Goal: Task Accomplishment & Management: Manage account settings

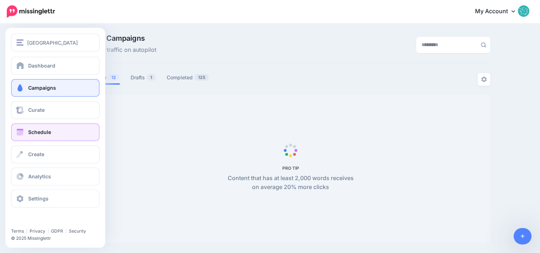
click at [33, 135] on span "Schedule" at bounding box center [39, 132] width 23 height 6
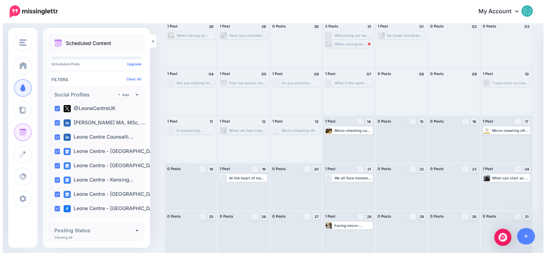
scroll to position [61, 0]
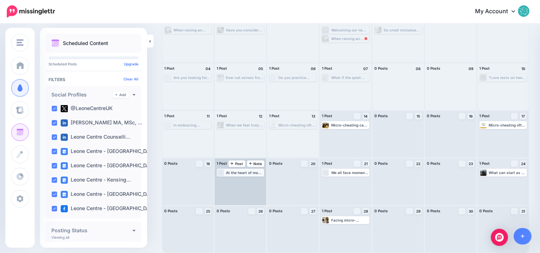
click at [236, 176] on div "Loading At the heart of many family conflicts lies a clash between cultural her…" at bounding box center [241, 173] width 48 height 8
click at [231, 182] on span "Edit" at bounding box center [233, 181] width 6 height 4
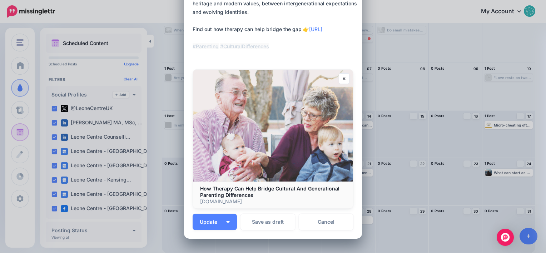
scroll to position [121, 0]
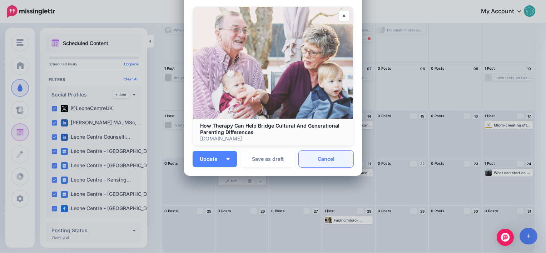
click at [327, 162] on link "Cancel" at bounding box center [326, 159] width 55 height 16
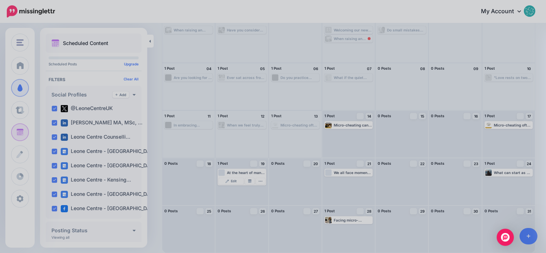
scroll to position [0, 0]
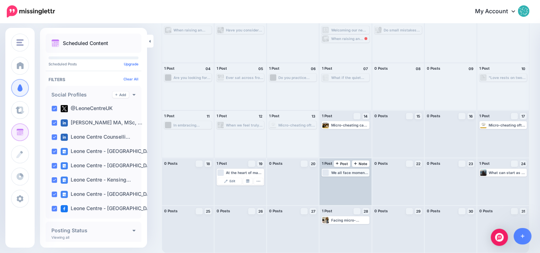
click at [352, 174] on div "We all face moments when life feels overwhelming, relationships feel strained, …" at bounding box center [346, 172] width 46 height 6
click at [344, 179] on link "Edit" at bounding box center [335, 181] width 24 height 6
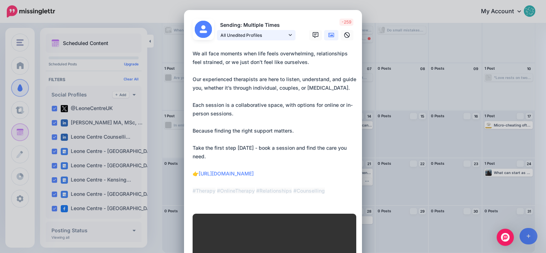
click at [289, 35] on link "All Unedited Profiles" at bounding box center [256, 35] width 79 height 10
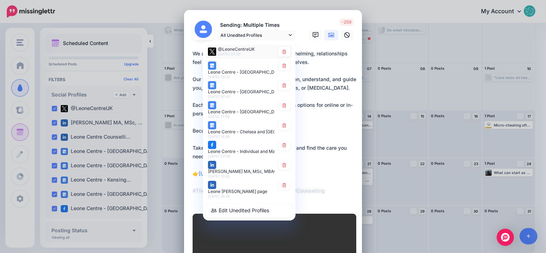
click at [246, 53] on div "@LeoneCentreUK [DATE] 07:50" at bounding box center [236, 51] width 37 height 9
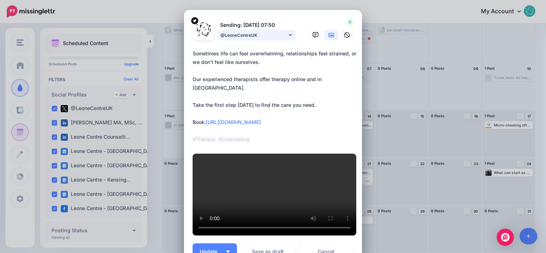
click at [284, 36] on link "@LeoneCentreUK" at bounding box center [256, 35] width 79 height 10
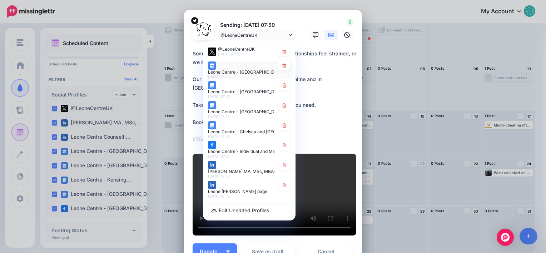
click at [252, 68] on div "Leone Centre - [GEOGRAPHIC_DATA] page [DATE] 10:23" at bounding box center [241, 70] width 66 height 18
type textarea "**********"
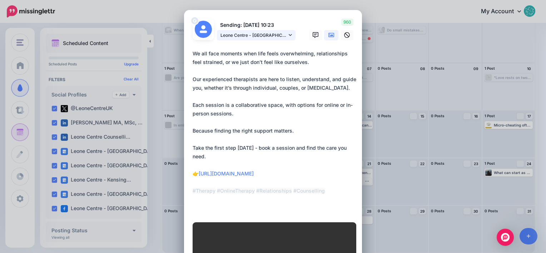
click at [277, 36] on span "Leone Centre - [GEOGRAPHIC_DATA] page" at bounding box center [253, 35] width 66 height 8
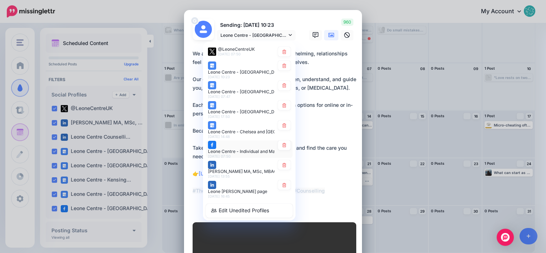
click at [240, 149] on div "Leone Centre - Individual and Marriage Counselling and Coaching in [GEOGRAPHIC_…" at bounding box center [241, 149] width 66 height 18
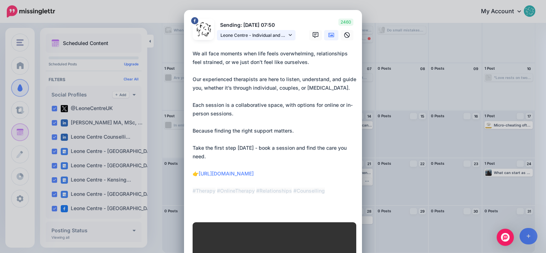
click at [283, 33] on span "Leone Centre - Individual and Marriage Counselling and Coaching in [GEOGRAPHIC_…" at bounding box center [253, 35] width 66 height 8
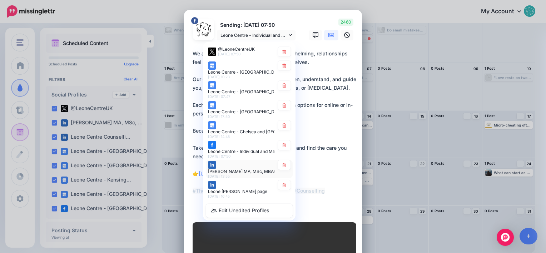
click at [240, 169] on div "[PERSON_NAME] MA, MSc, MBACP, BA(Hons) DipCOT feed [DATE] 13:55" at bounding box center [241, 169] width 66 height 18
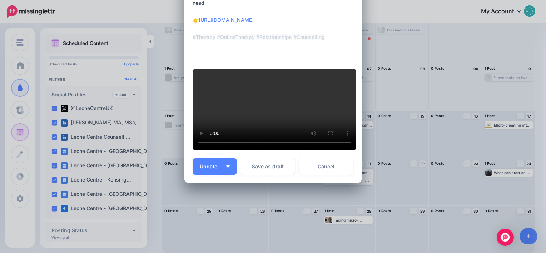
scroll to position [250, 0]
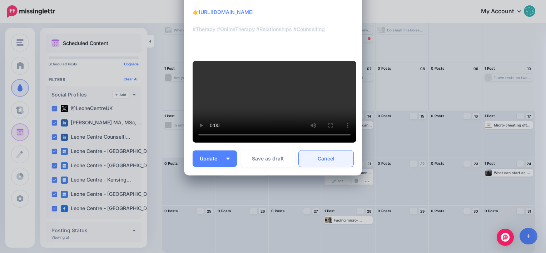
click at [330, 167] on link "Cancel" at bounding box center [326, 158] width 55 height 16
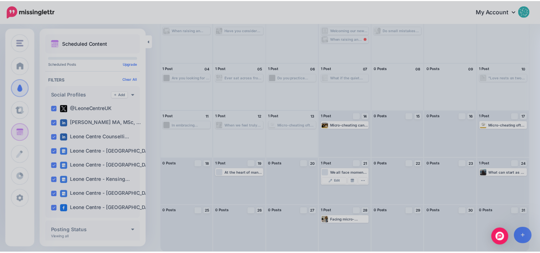
scroll to position [0, 0]
